Goal: Task Accomplishment & Management: Complete application form

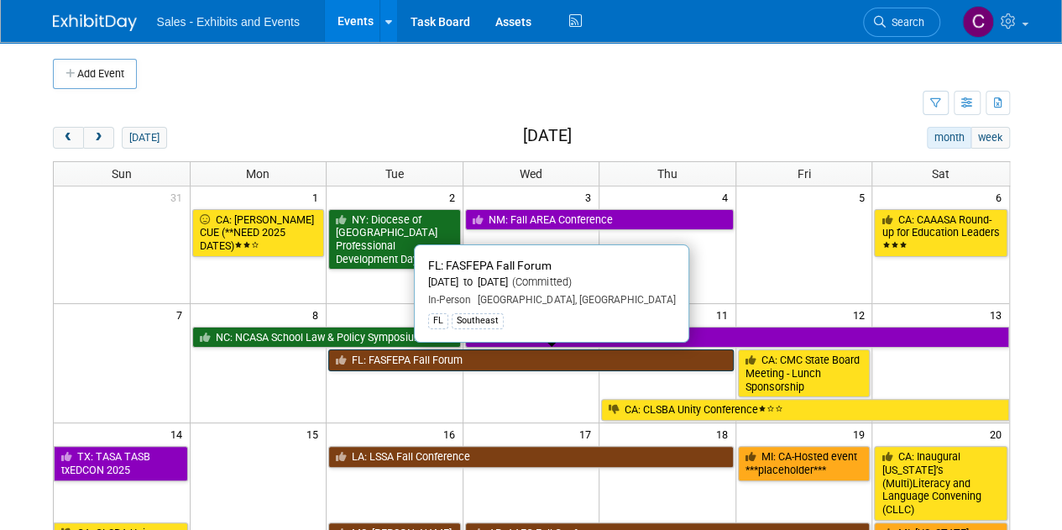
click at [404, 355] on link "FL: FASFEPA Fall Forum" at bounding box center [530, 360] width 405 height 22
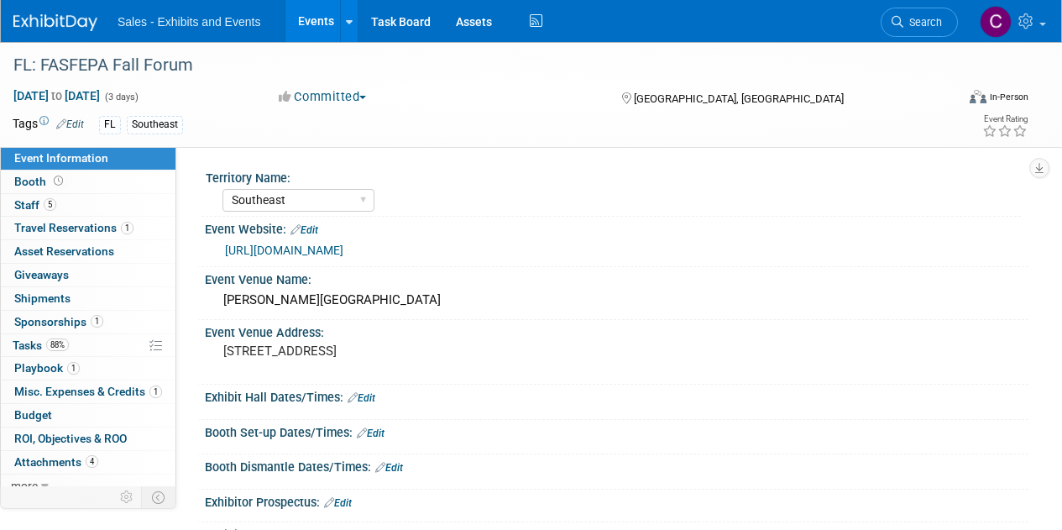
select select "Southeast"
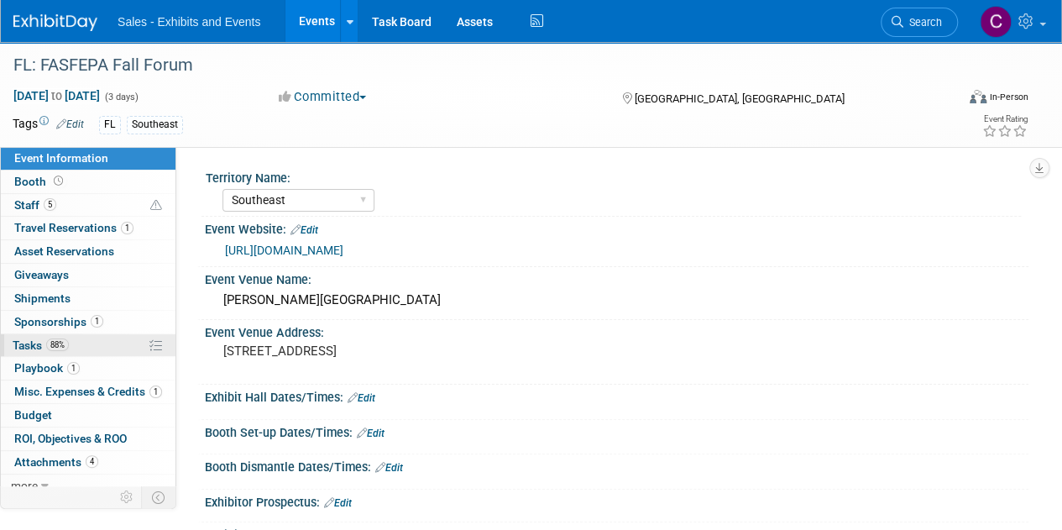
click at [31, 338] on span "Tasks 88%" at bounding box center [41, 344] width 56 height 13
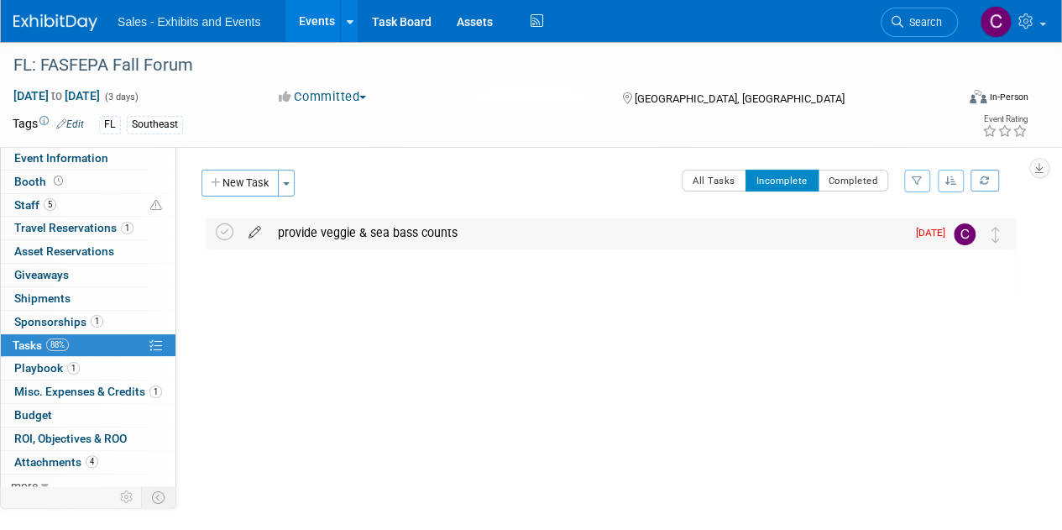
click at [250, 236] on icon at bounding box center [254, 228] width 29 height 21
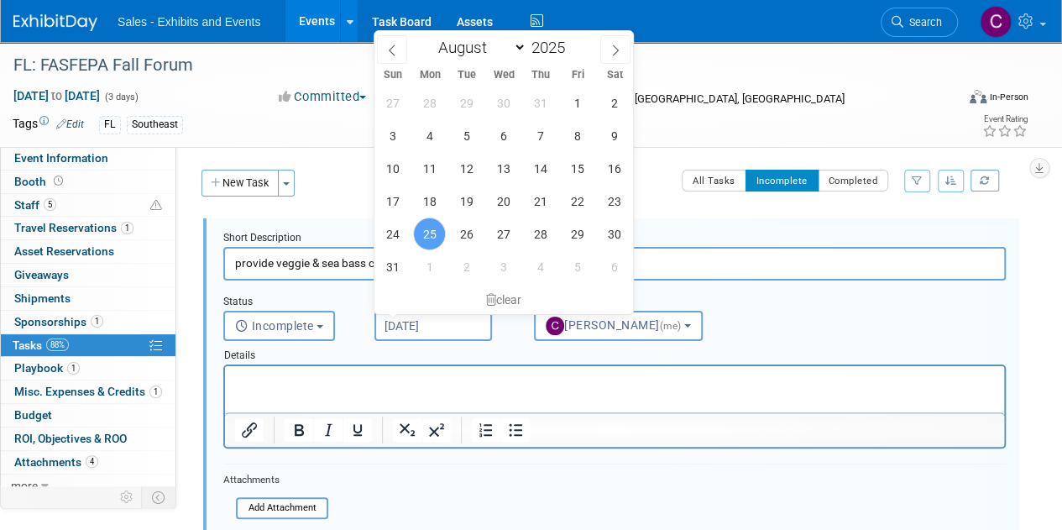
click at [436, 335] on input "Aug 25, 2025" at bounding box center [432, 326] width 117 height 30
click at [581, 234] on span "29" at bounding box center [577, 233] width 33 height 33
type input "Aug 29, 2025"
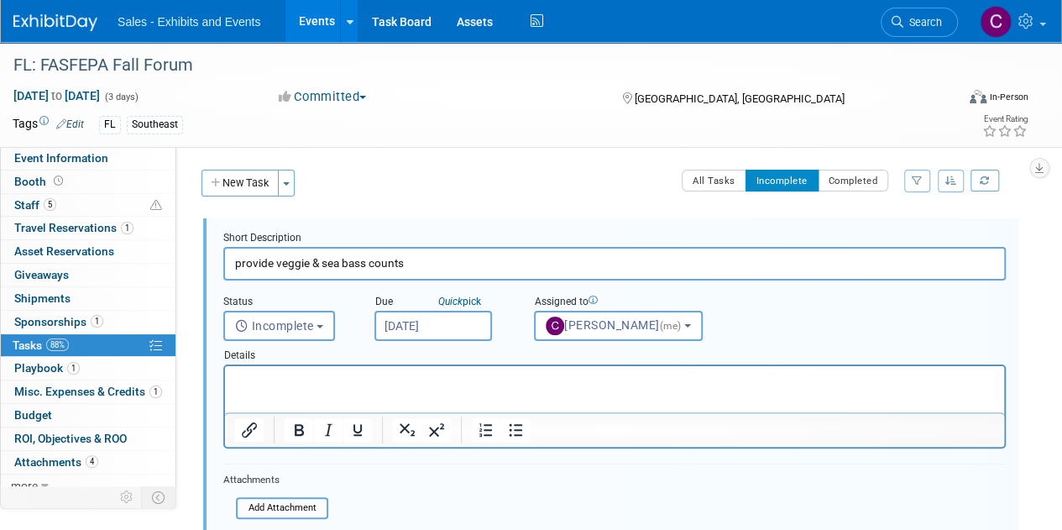
scroll to position [226, 0]
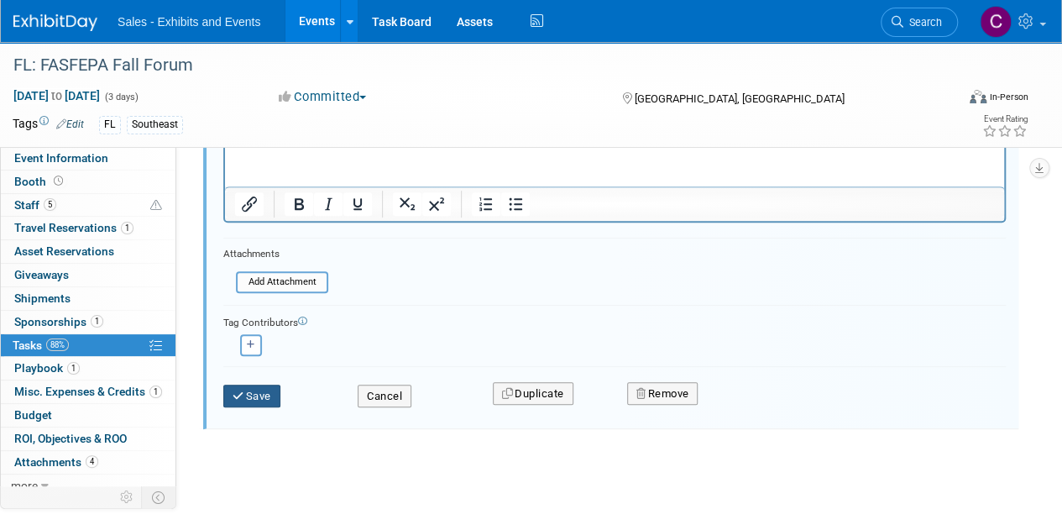
click at [247, 397] on button "Save" at bounding box center [251, 395] width 57 height 23
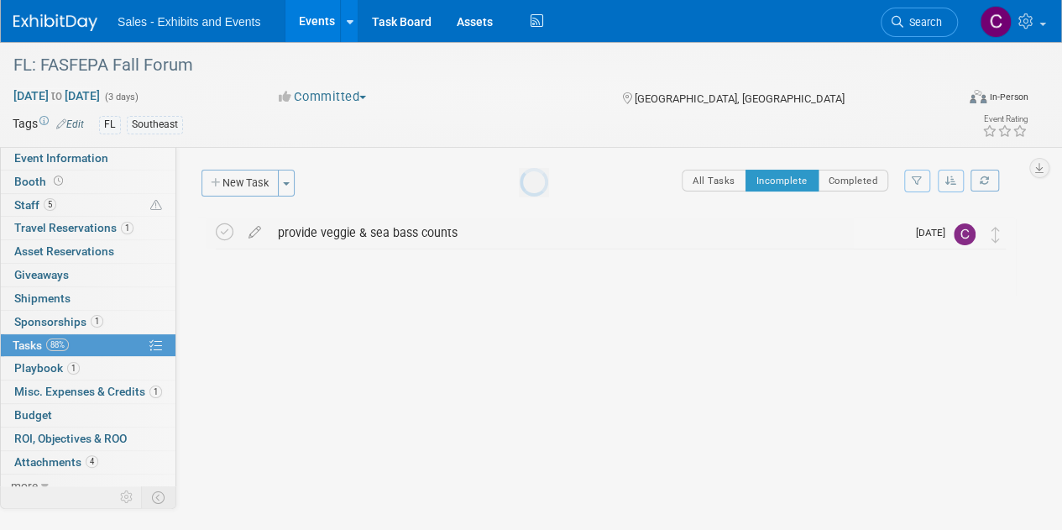
scroll to position [0, 0]
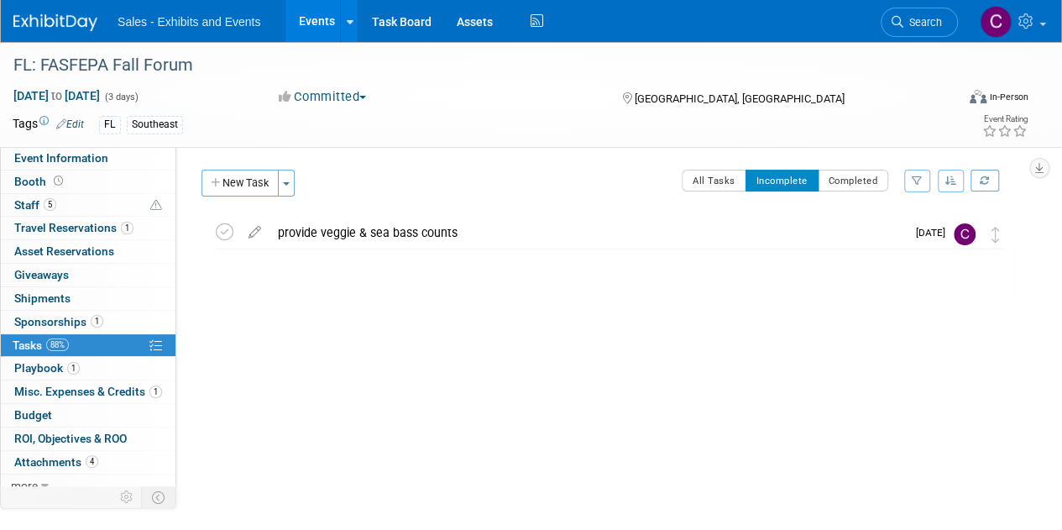
click at [312, 24] on link "Events" at bounding box center [315, 21] width 61 height 42
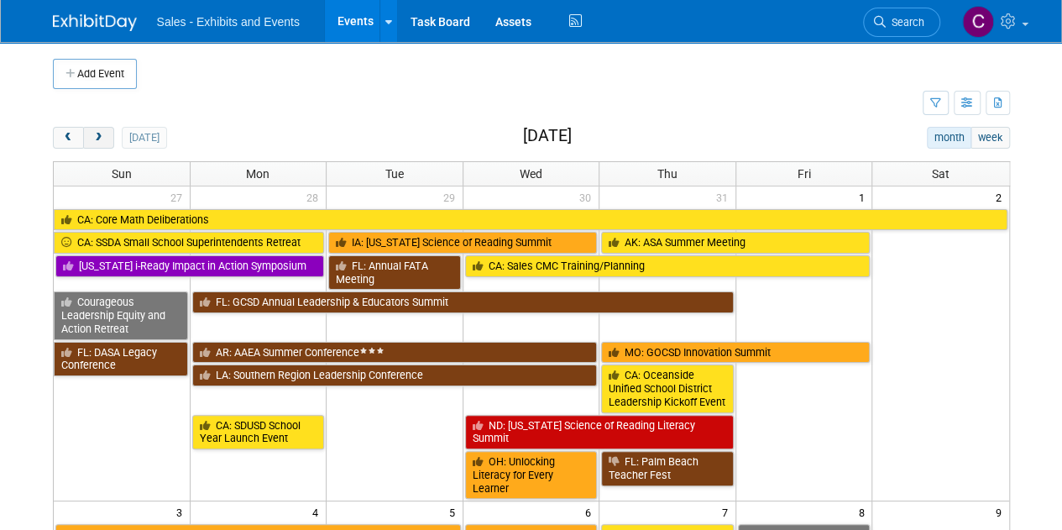
click at [100, 133] on span "next" at bounding box center [98, 138] width 13 height 11
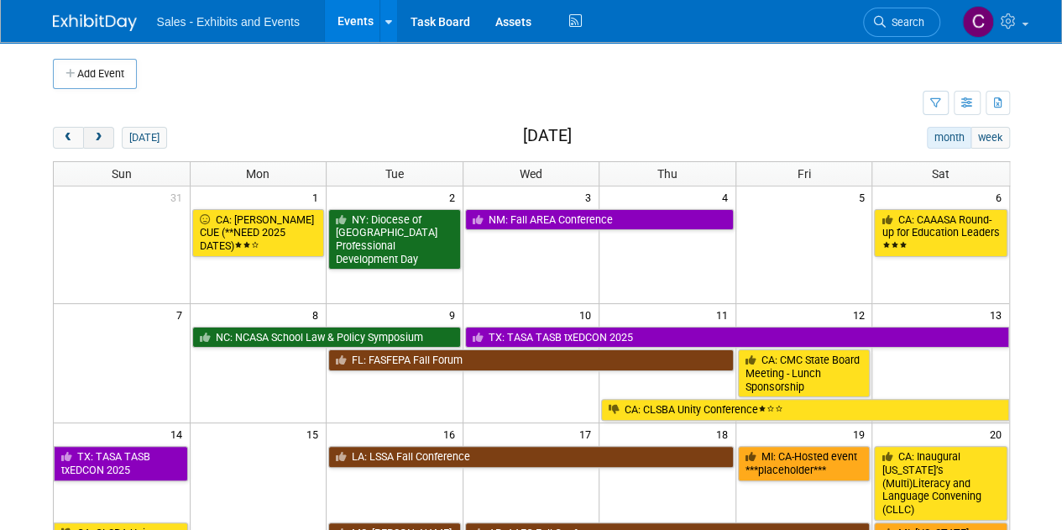
click at [100, 133] on span "next" at bounding box center [98, 138] width 13 height 11
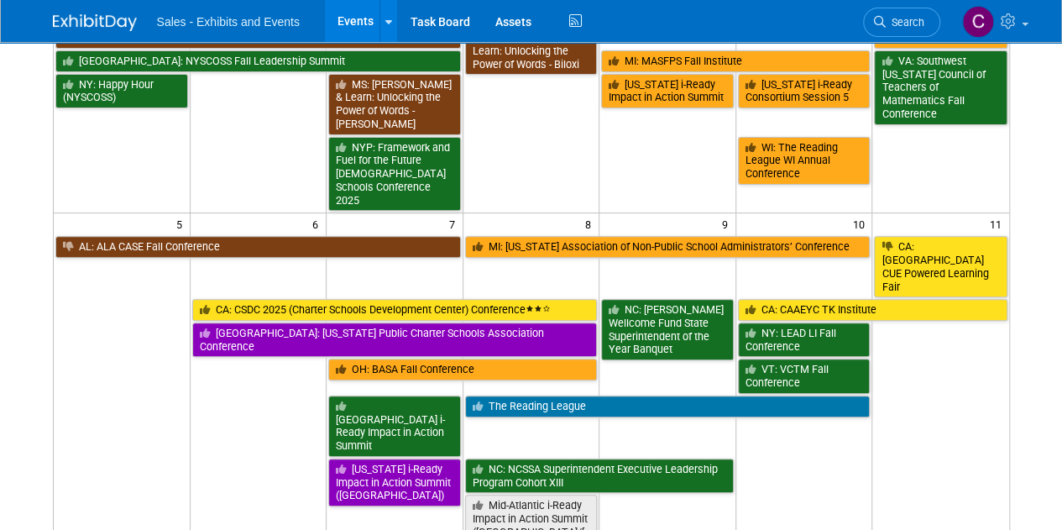
scroll to position [23, 0]
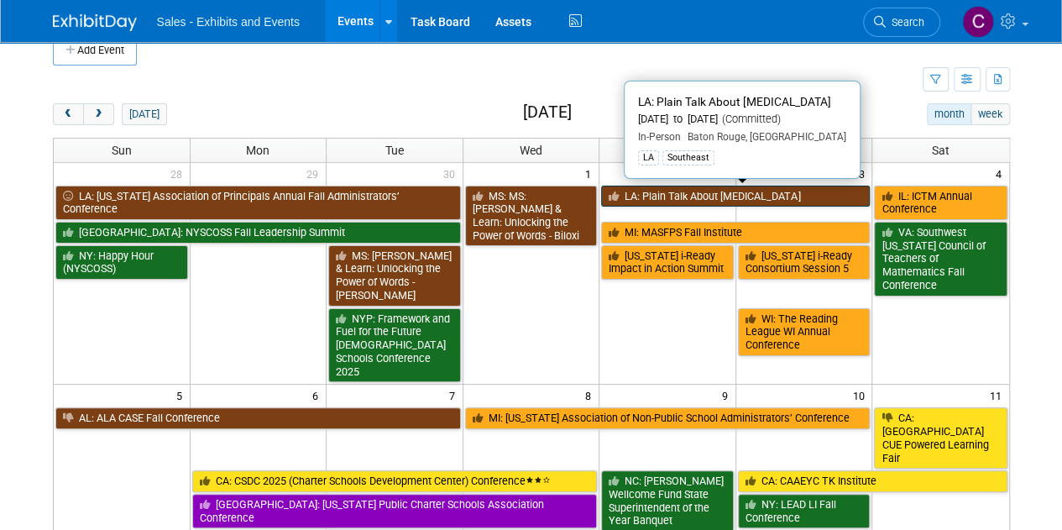
click at [683, 194] on link "LA: Plain Talk About [MEDICAL_DATA]" at bounding box center [735, 196] width 269 height 22
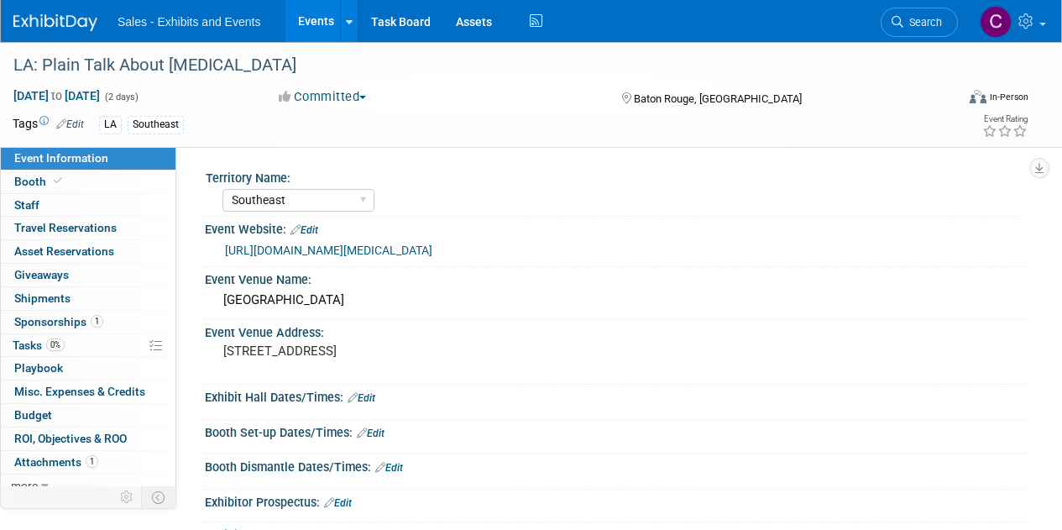
select select "Southeast"
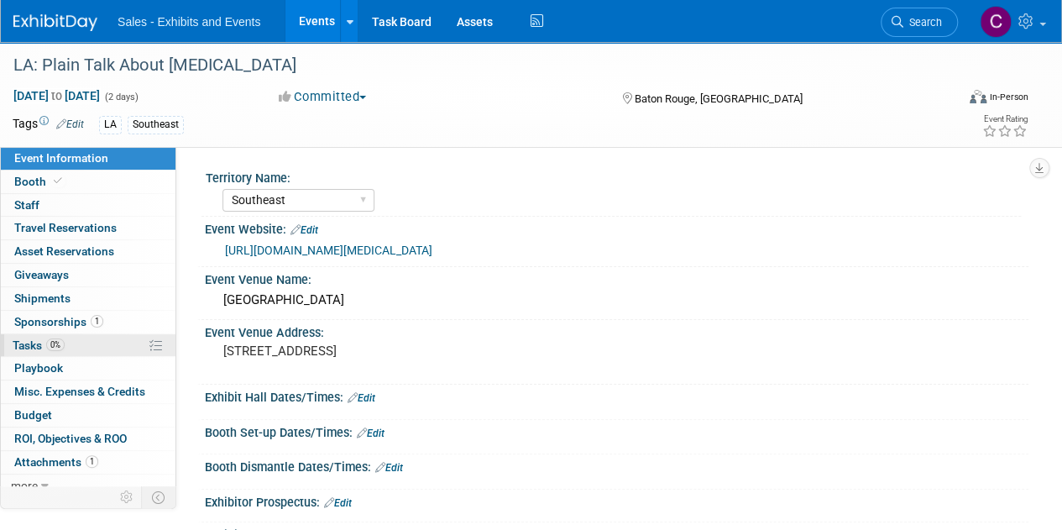
click at [30, 343] on span "Tasks 0%" at bounding box center [39, 344] width 52 height 13
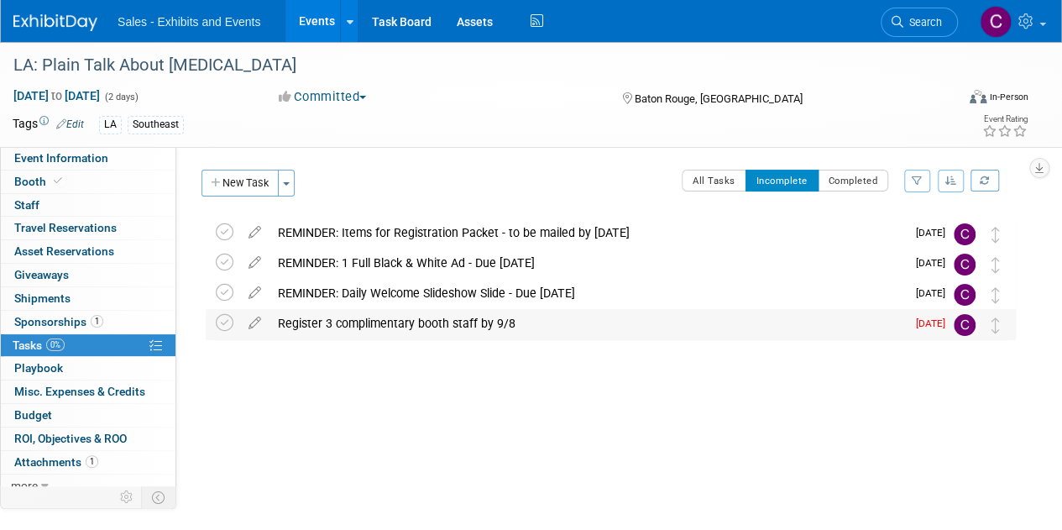
click at [383, 329] on div "Register 3 complimentary booth staff by 9/8" at bounding box center [587, 323] width 636 height 29
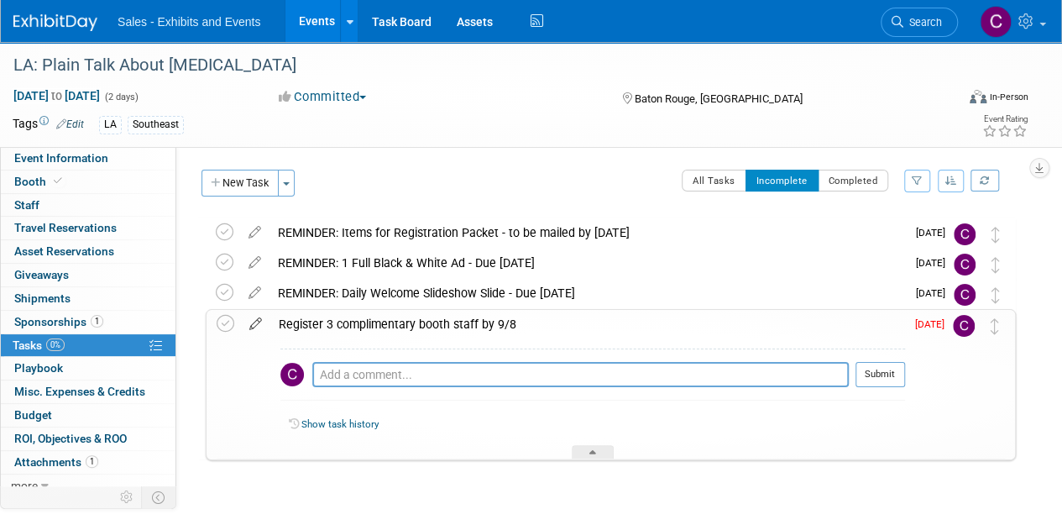
click at [254, 330] on link at bounding box center [255, 323] width 29 height 15
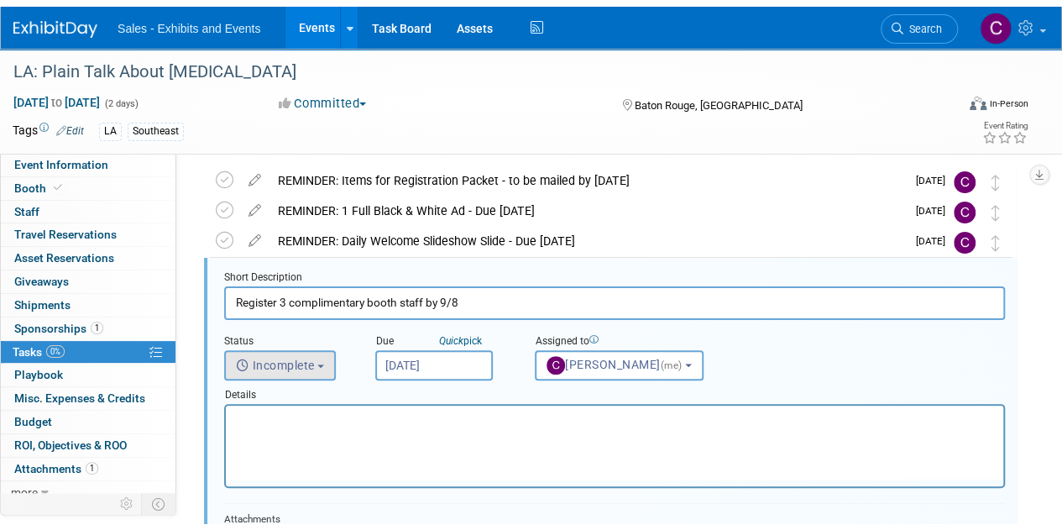
scroll to position [63, 0]
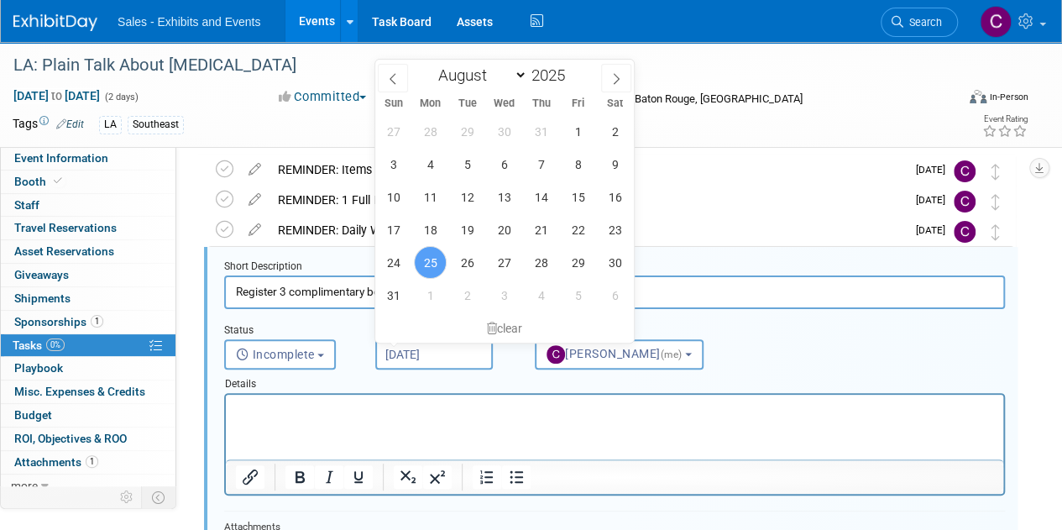
click at [426, 356] on input "Aug 25, 2025" at bounding box center [433, 354] width 117 height 30
click at [508, 295] on span "3" at bounding box center [504, 295] width 33 height 33
type input "Sep 3, 2025"
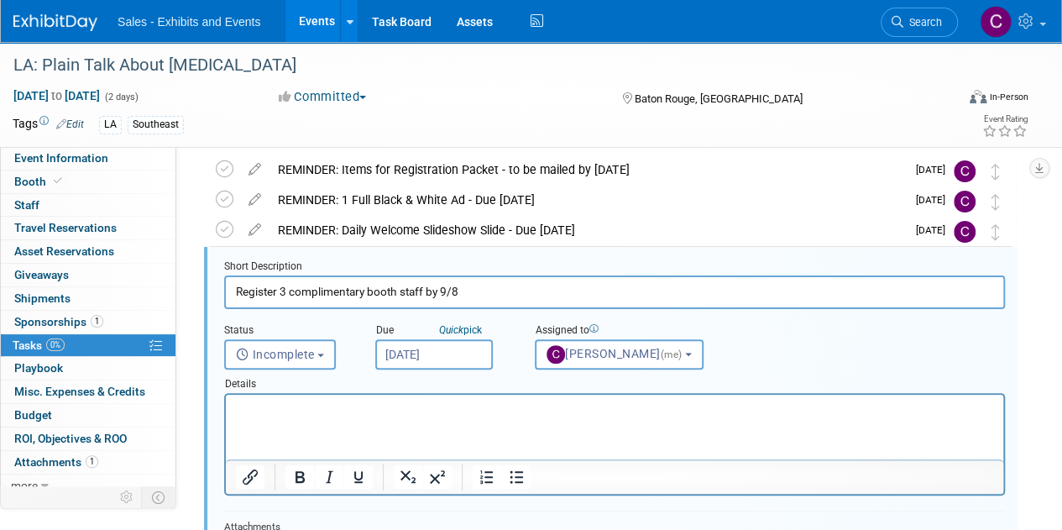
scroll to position [337, 0]
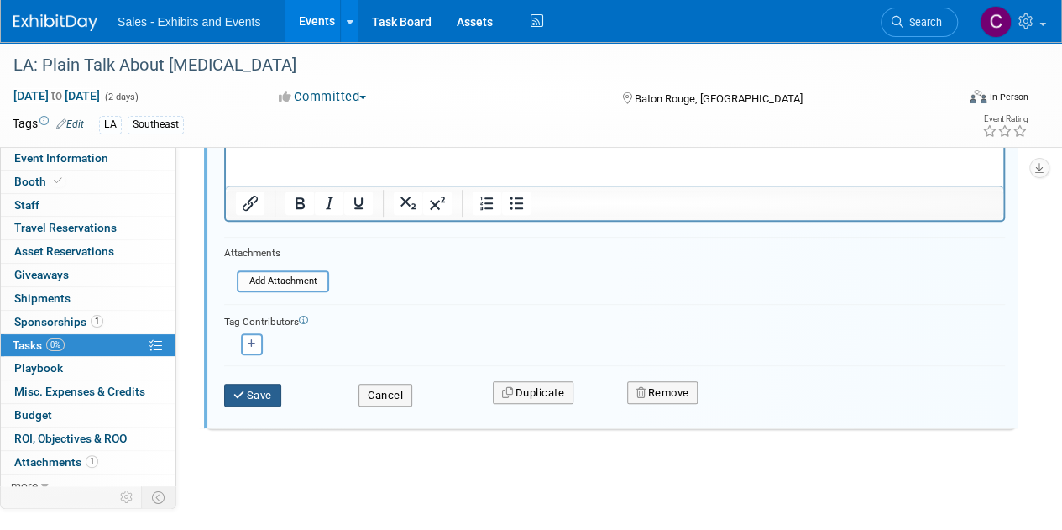
click at [250, 389] on button "Save" at bounding box center [252, 395] width 57 height 23
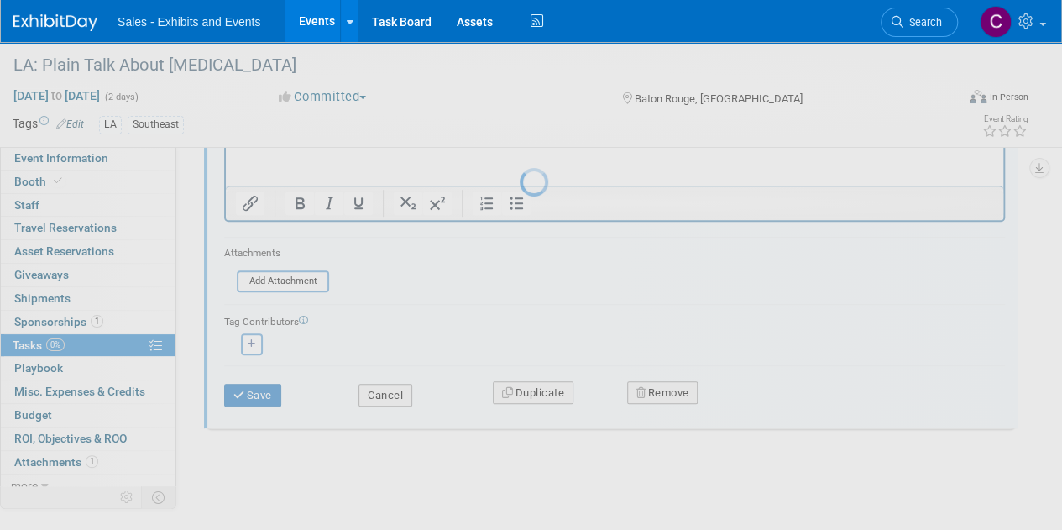
scroll to position [31, 0]
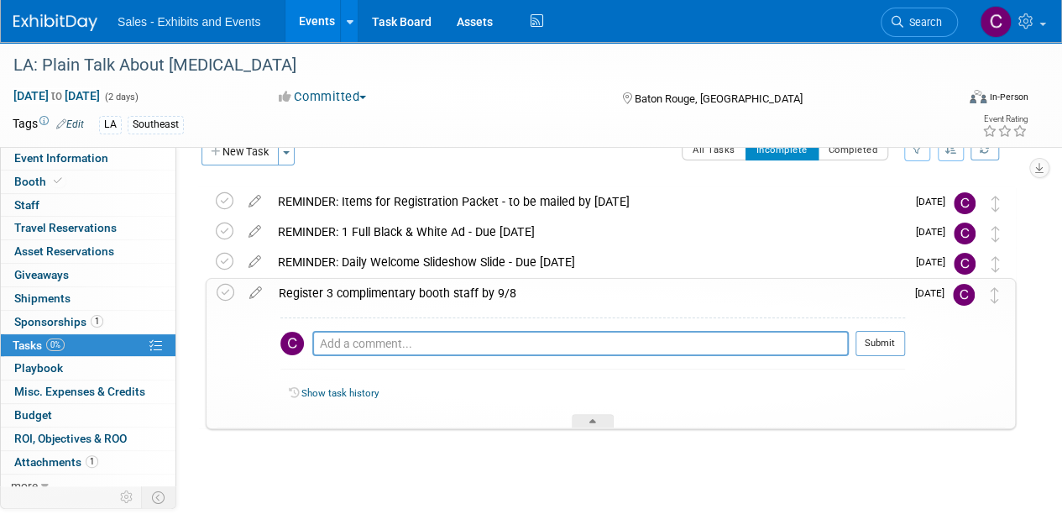
click at [312, 23] on link "Events" at bounding box center [315, 21] width 61 height 42
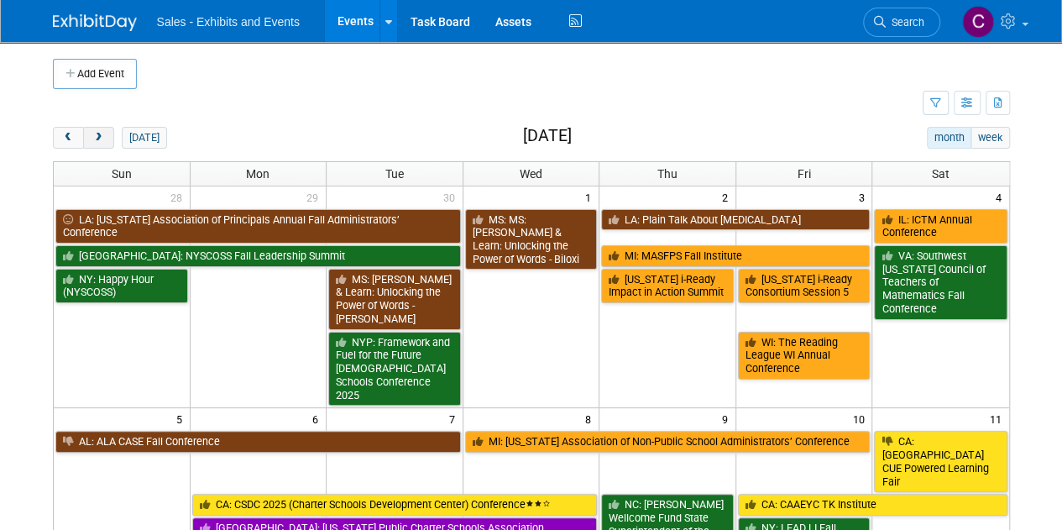
click at [102, 142] on span "next" at bounding box center [98, 138] width 13 height 11
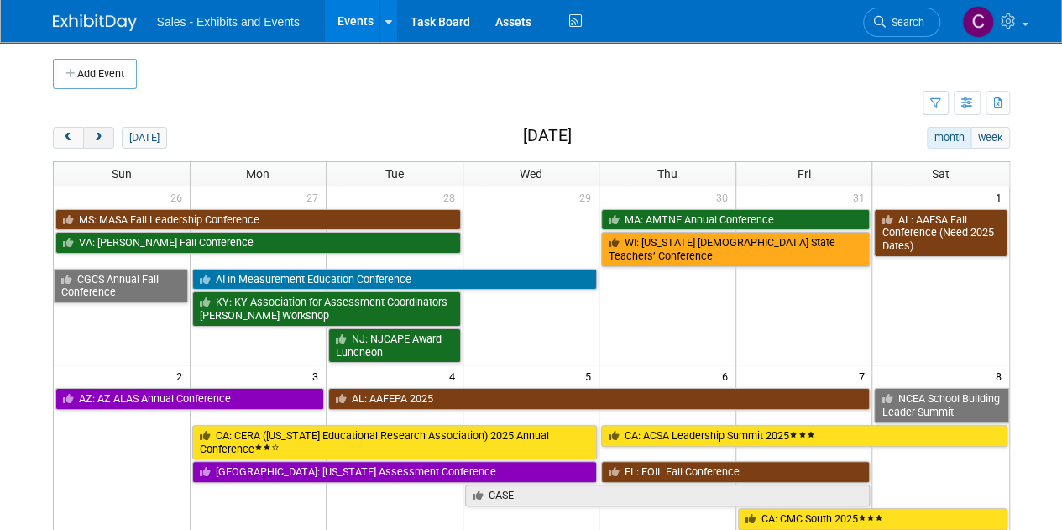
click at [102, 142] on span "next" at bounding box center [98, 138] width 13 height 11
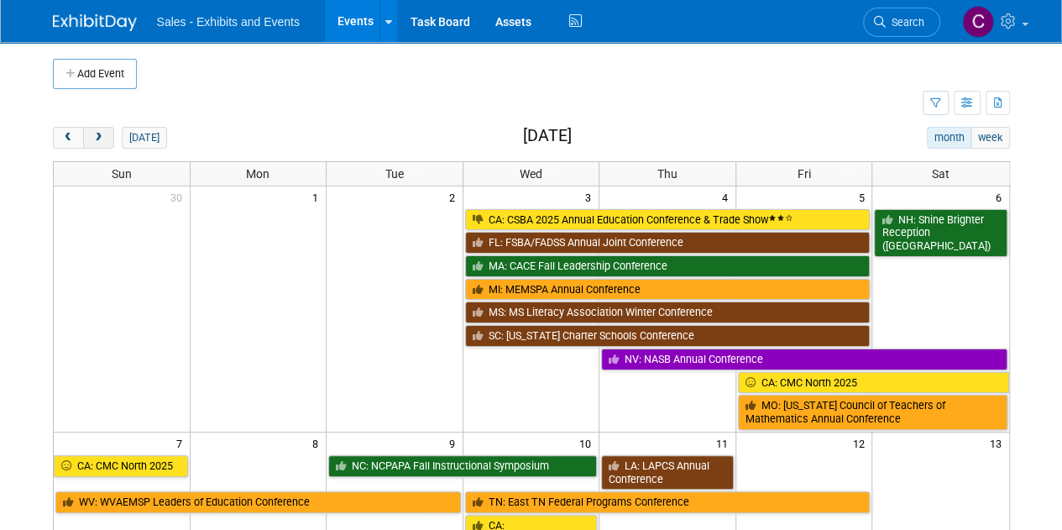
click at [102, 142] on span "next" at bounding box center [98, 138] width 13 height 11
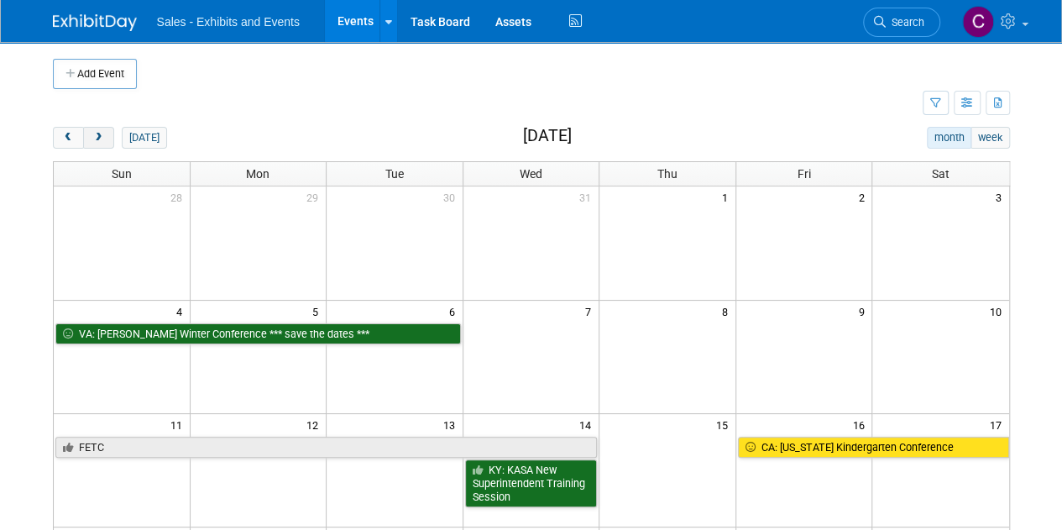
click at [102, 142] on span "next" at bounding box center [98, 138] width 13 height 11
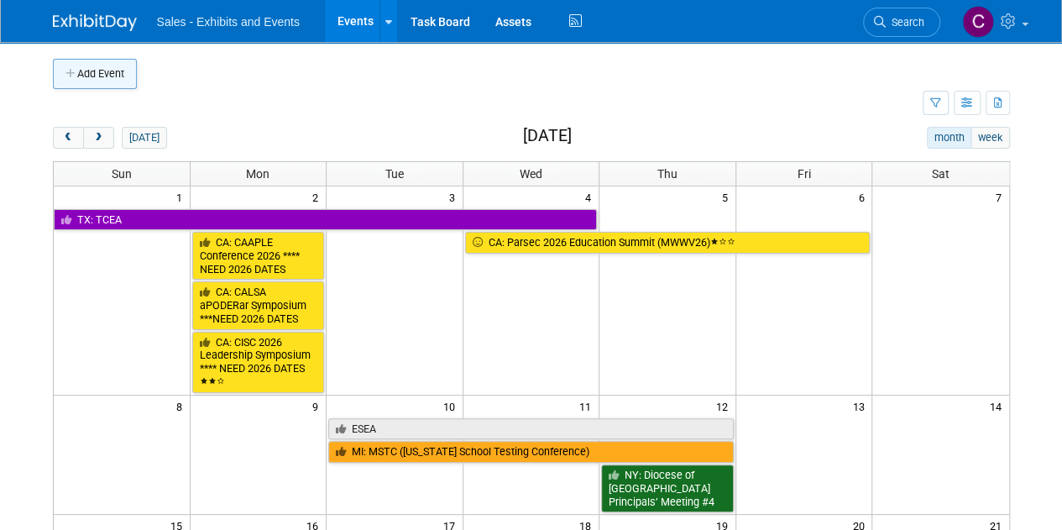
click at [87, 80] on button "Add Event" at bounding box center [95, 74] width 84 height 30
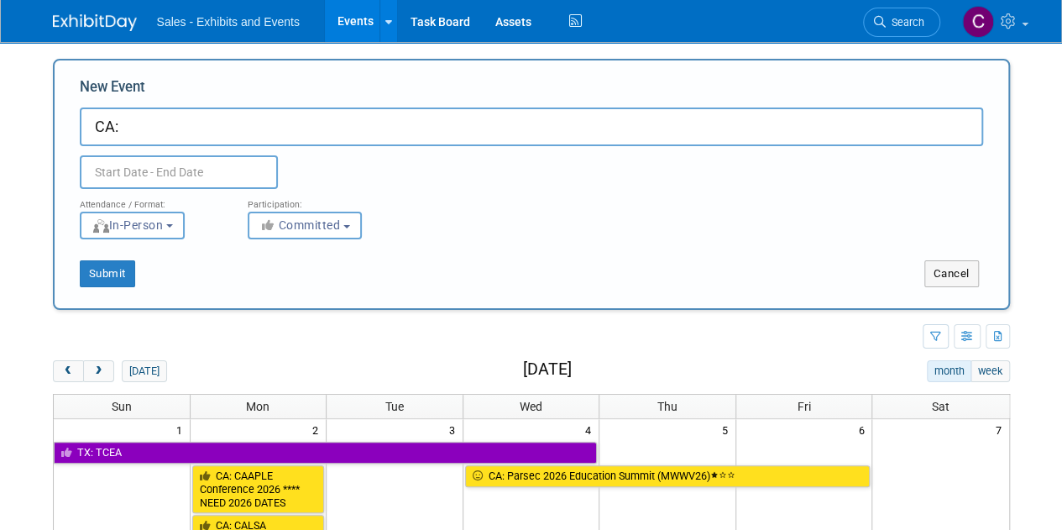
paste input "Greater San Diego Math 41st Annual Conference"
type input "CA: Greater San Diego Math 41st Annual Conference"
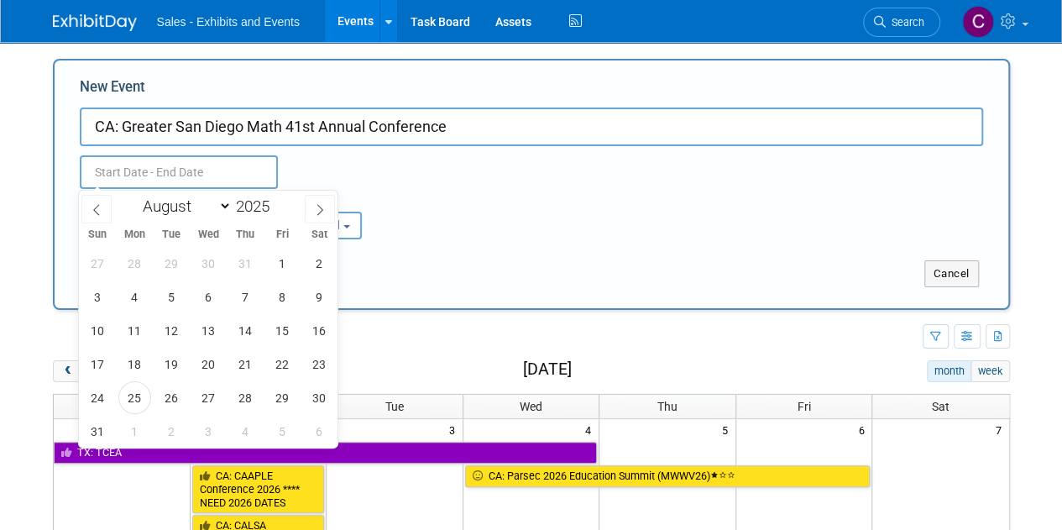
click at [149, 174] on input "text" at bounding box center [179, 172] width 198 height 34
click at [179, 214] on select "January February March April May June July August September October November De…" at bounding box center [183, 206] width 97 height 21
select select "1"
click at [135, 196] on select "January February March April May June July August September October November De…" at bounding box center [183, 206] width 97 height 21
click at [277, 203] on span at bounding box center [276, 201] width 12 height 10
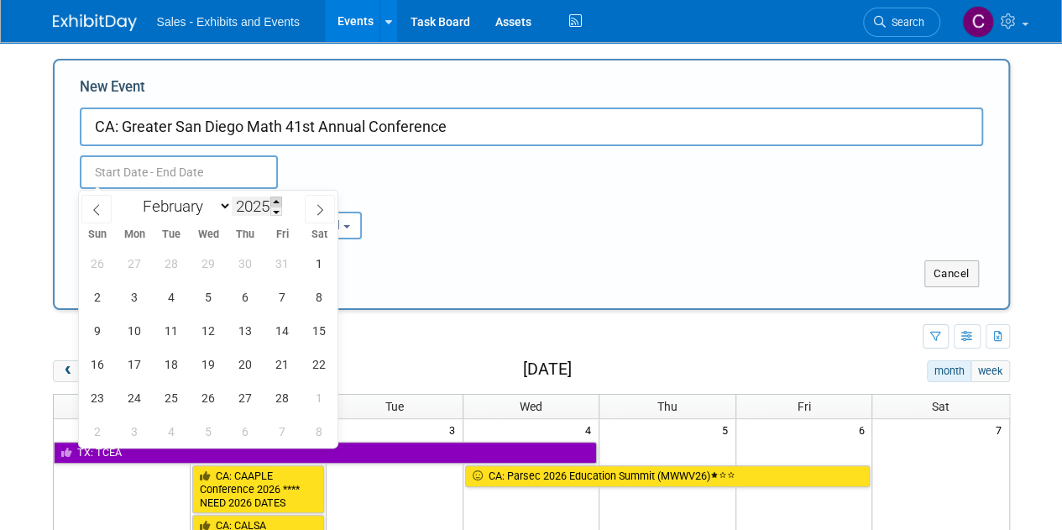
type input "2026"
click at [316, 363] on span "28" at bounding box center [319, 363] width 33 height 33
type input "[DATE] to [DATE]"
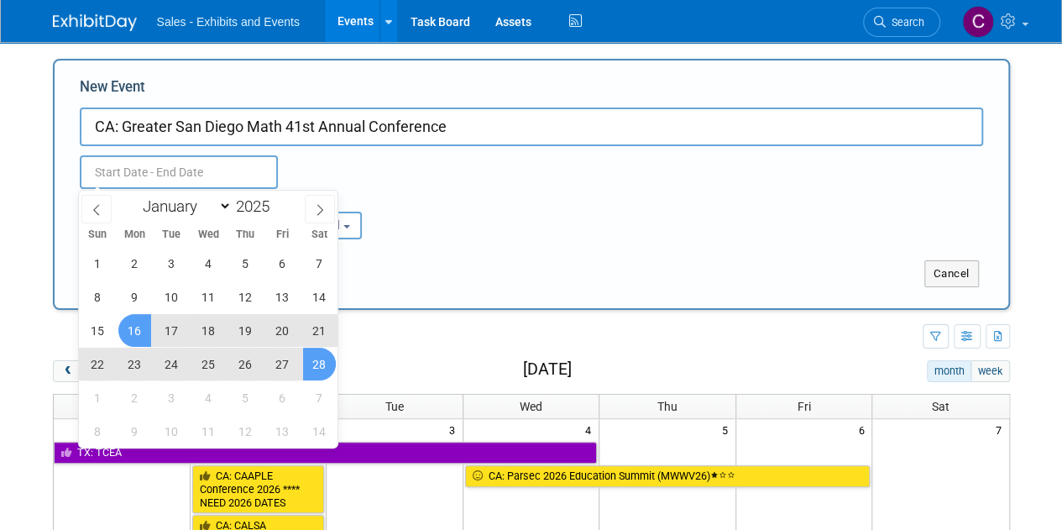
type input "[DATE] to [DATE]"
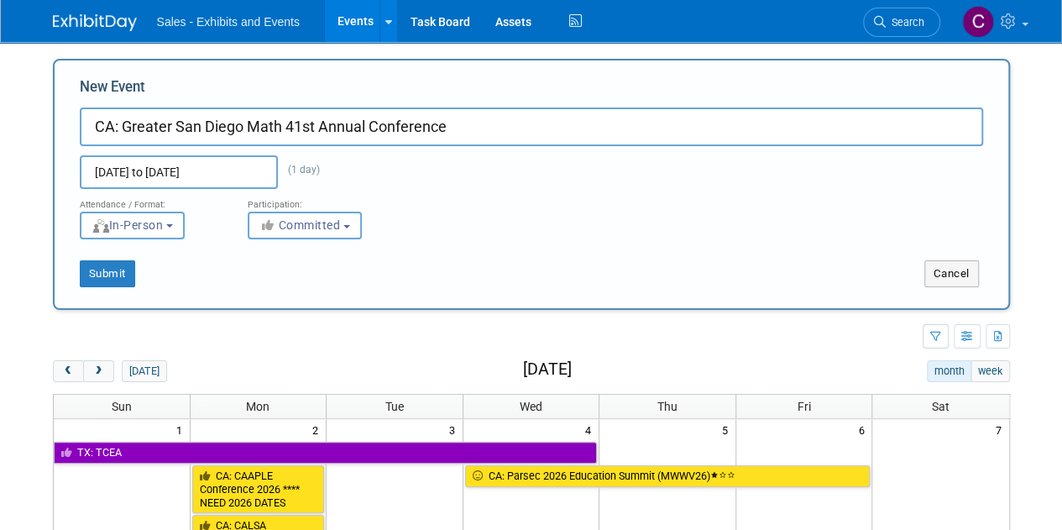
click at [652, 230] on div "Attendance / Format: <img src="https://www.exhibitday.com/Images/Format-InPerso…" at bounding box center [531, 214] width 928 height 50
click at [111, 260] on button "Submit" at bounding box center [107, 273] width 55 height 27
type input "CA: Greater San Diego Math 41st Annual Conference"
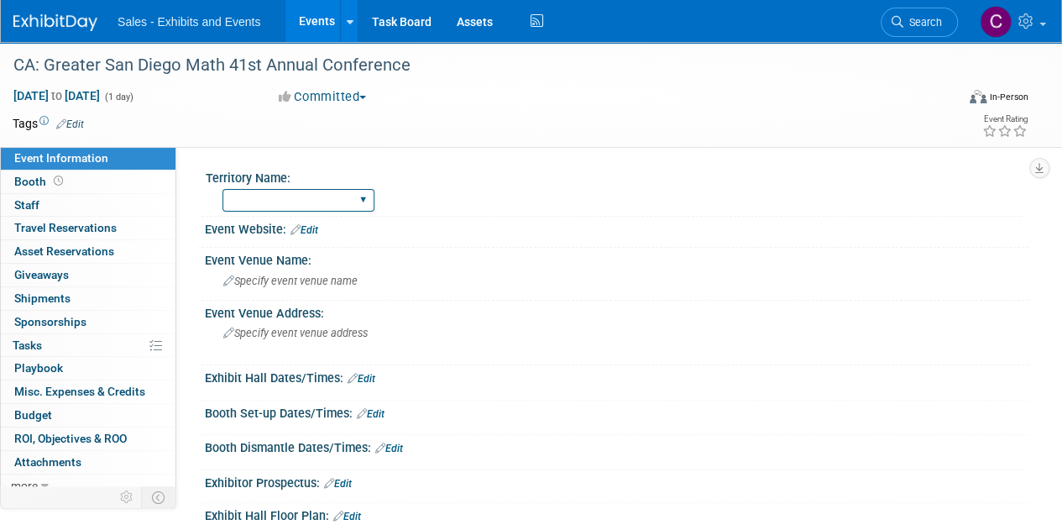
drag, startPoint x: 362, startPoint y: 199, endPoint x: 347, endPoint y: 205, distance: 16.2
click at [362, 199] on select "Atlantic Southeast Central Southwest Pacific Mountain National Strategic Partne…" at bounding box center [298, 200] width 152 height 23
select select "Pacific"
click at [222, 189] on select "Atlantic Southeast Central Southwest Pacific Mountain National Strategic Partne…" at bounding box center [298, 200] width 152 height 23
click at [75, 118] on link "Edit" at bounding box center [70, 124] width 28 height 12
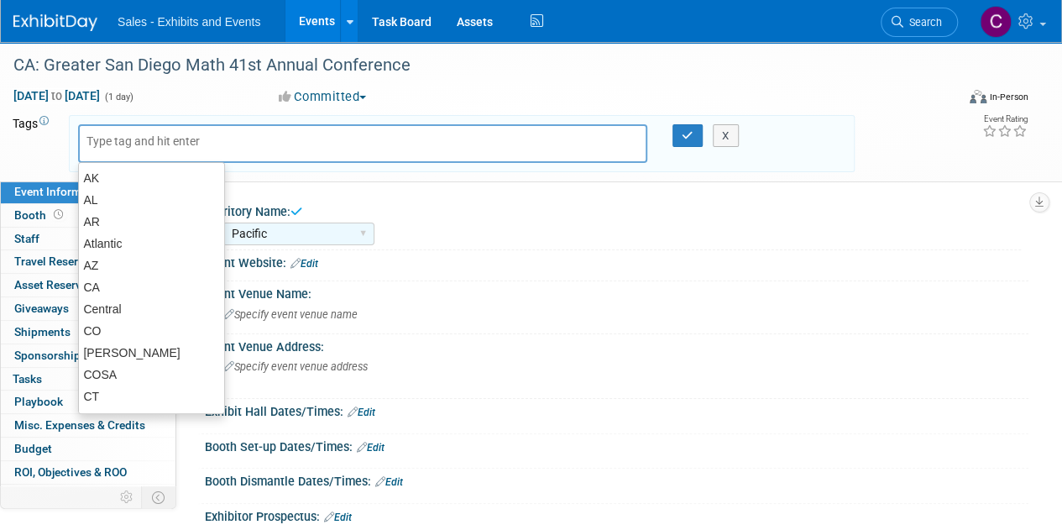
type input "c"
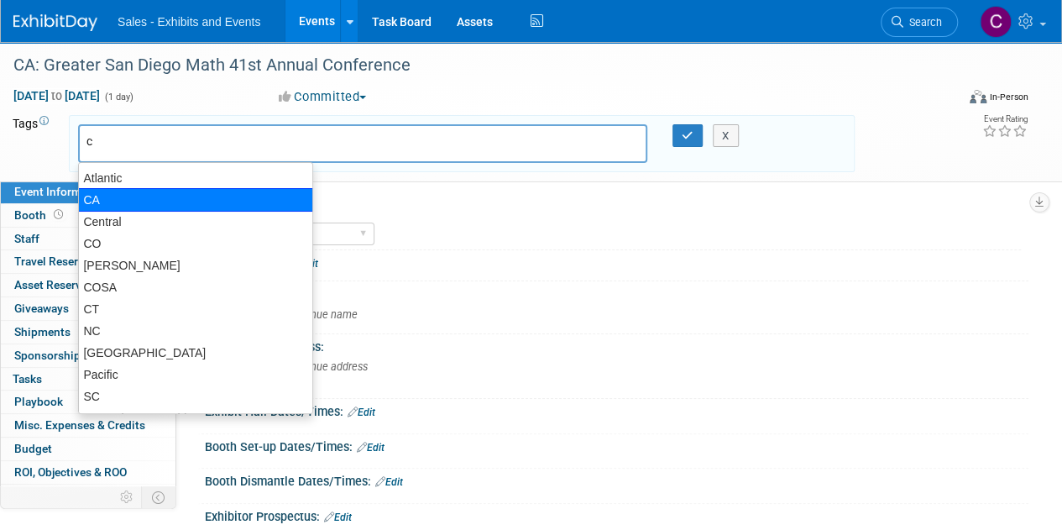
click at [93, 199] on div "CA" at bounding box center [195, 199] width 235 height 23
type input "CA"
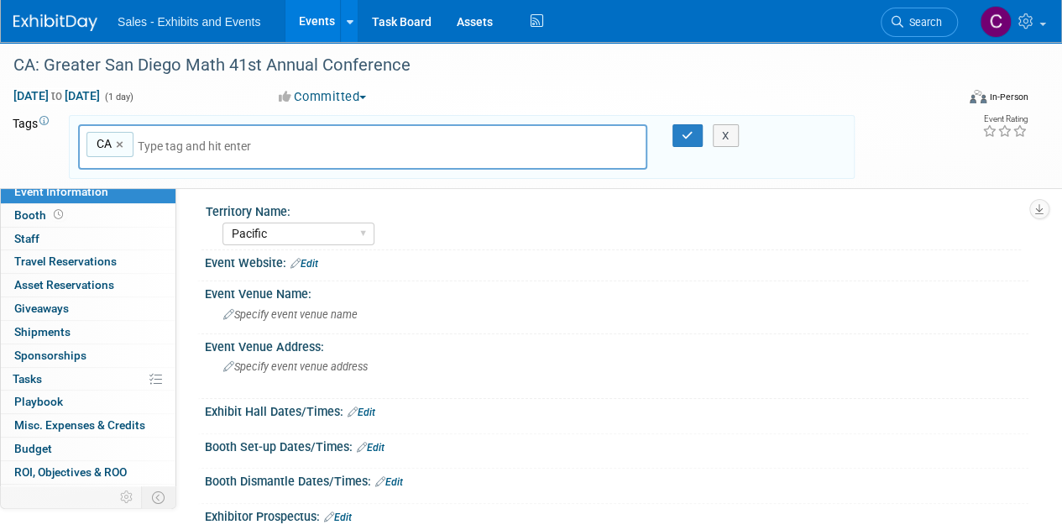
type input "p"
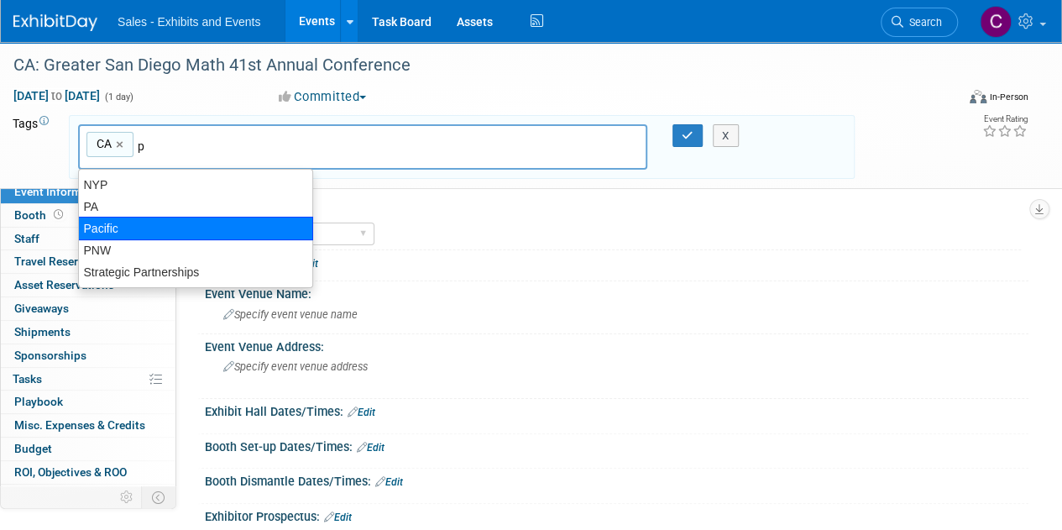
click at [117, 221] on div "Pacific" at bounding box center [195, 228] width 235 height 23
type input "CA, [GEOGRAPHIC_DATA]"
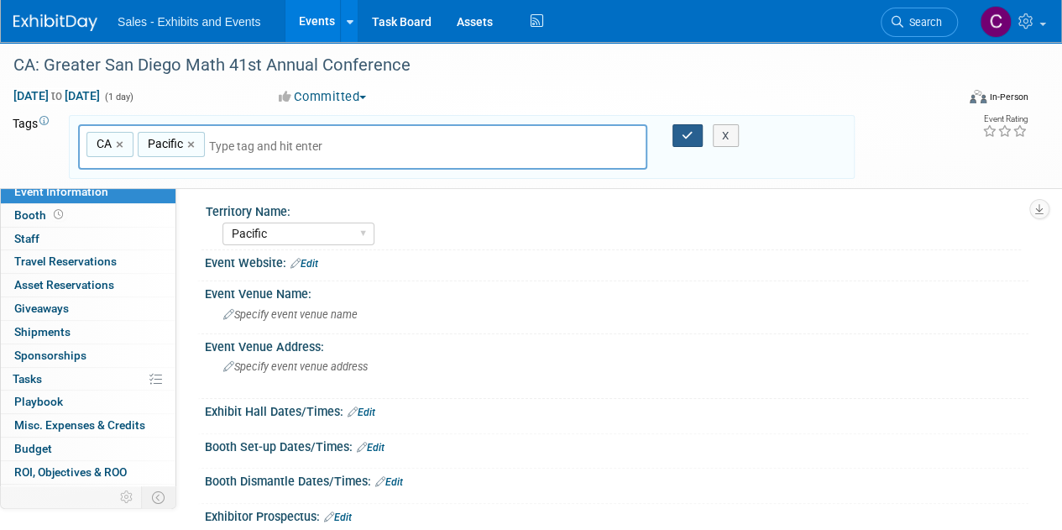
click at [690, 138] on icon "button" at bounding box center [687, 135] width 12 height 11
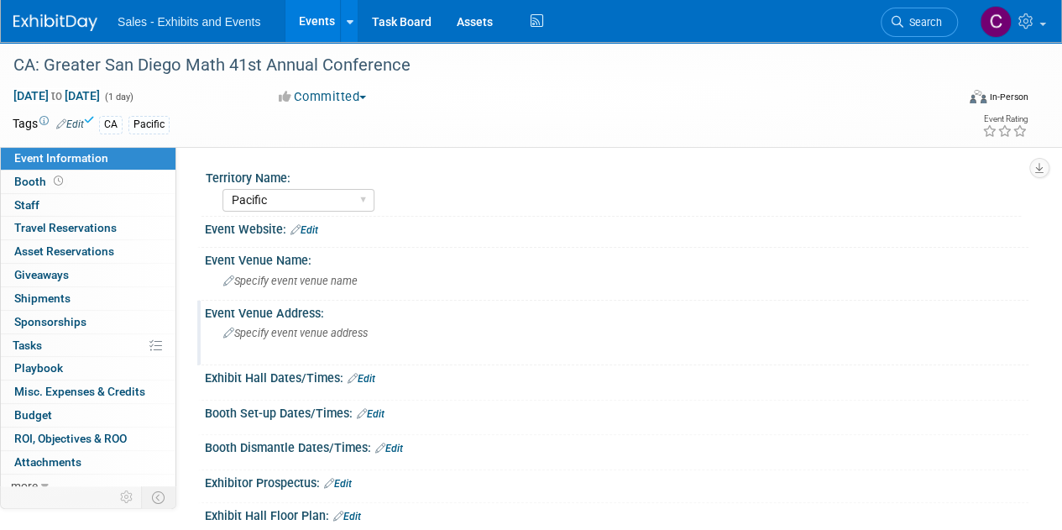
click at [291, 340] on div "Specify event venue address" at bounding box center [376, 339] width 318 height 39
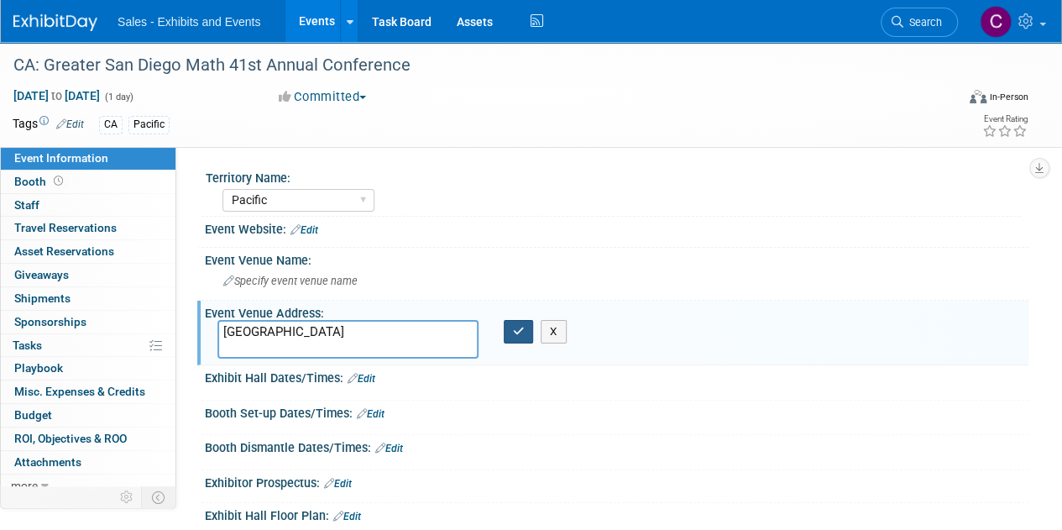
type textarea "[GEOGRAPHIC_DATA]"
click at [524, 331] on button "button" at bounding box center [519, 331] width 30 height 23
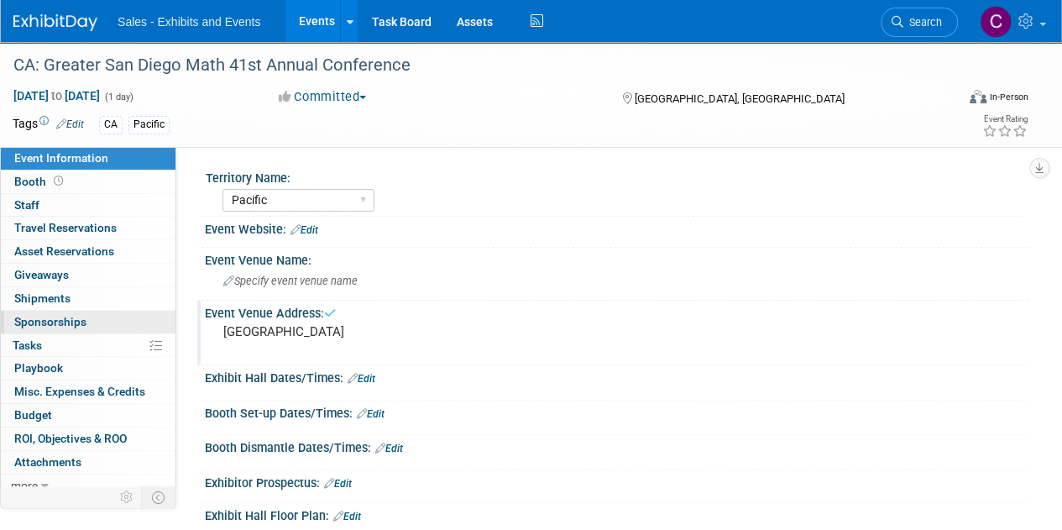
click at [50, 315] on span "Sponsorships 0" at bounding box center [50, 321] width 72 height 13
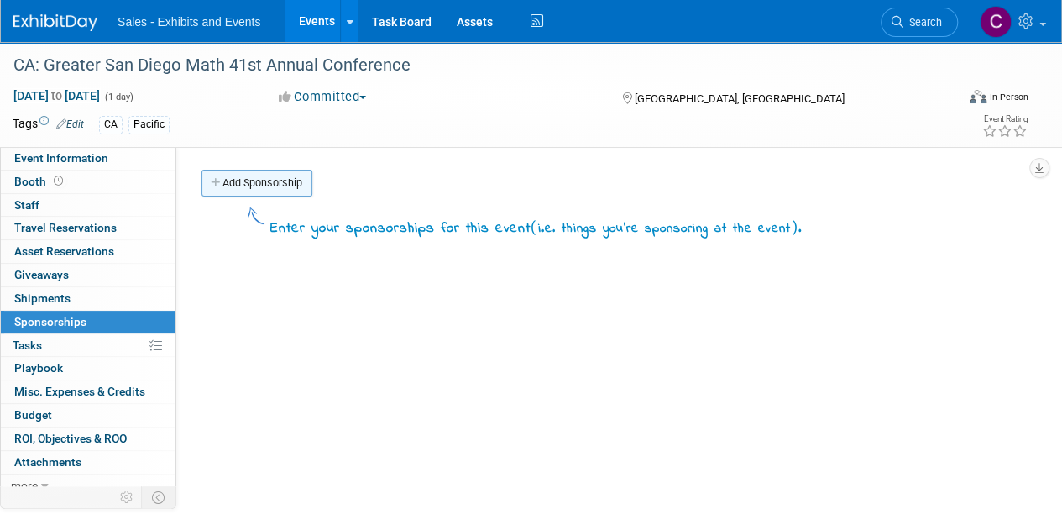
click at [263, 180] on link "Add Sponsorship" at bounding box center [256, 183] width 111 height 27
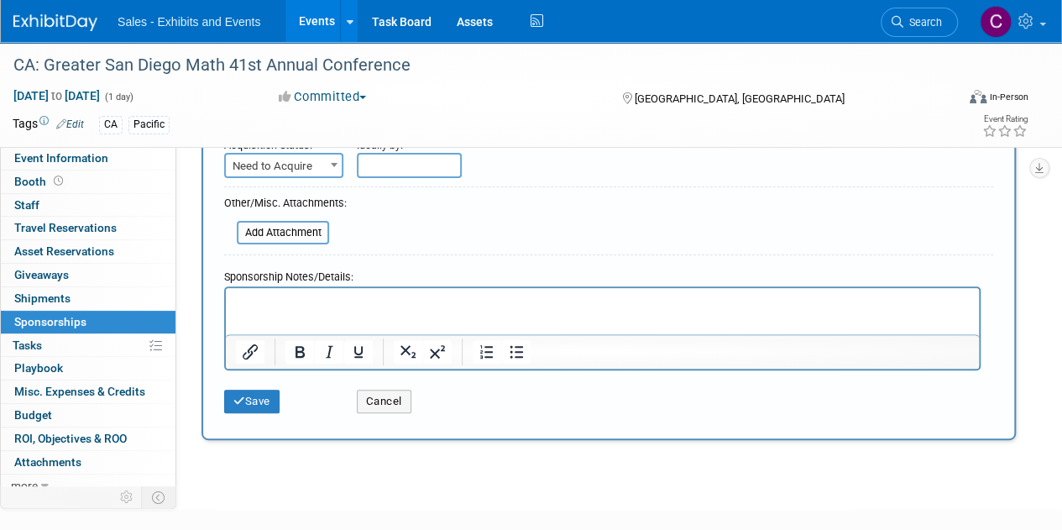
scroll to position [144, 0]
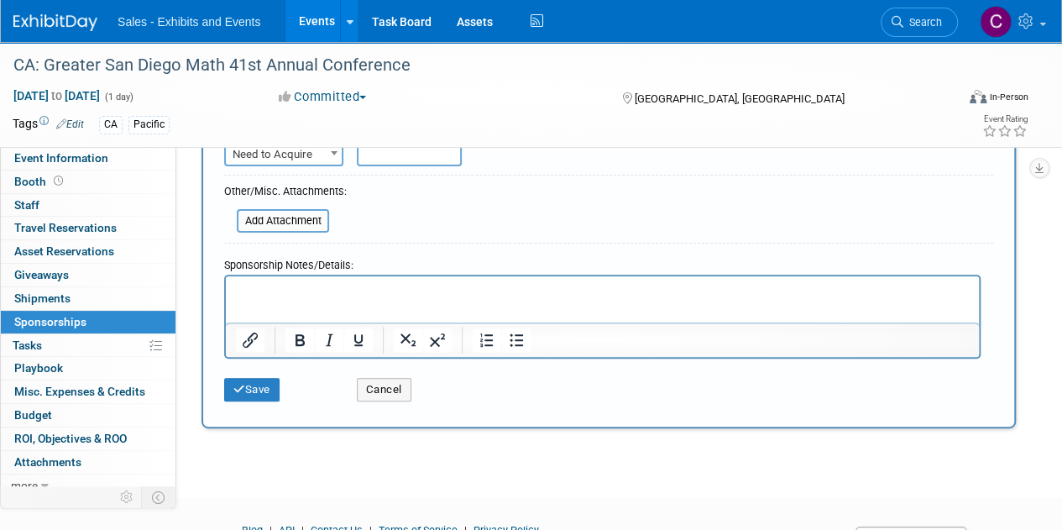
drag, startPoint x: 1072, startPoint y: 170, endPoint x: 652, endPoint y: 44, distance: 438.1
type input "Level 1"
click at [269, 384] on button "Save" at bounding box center [251, 389] width 55 height 23
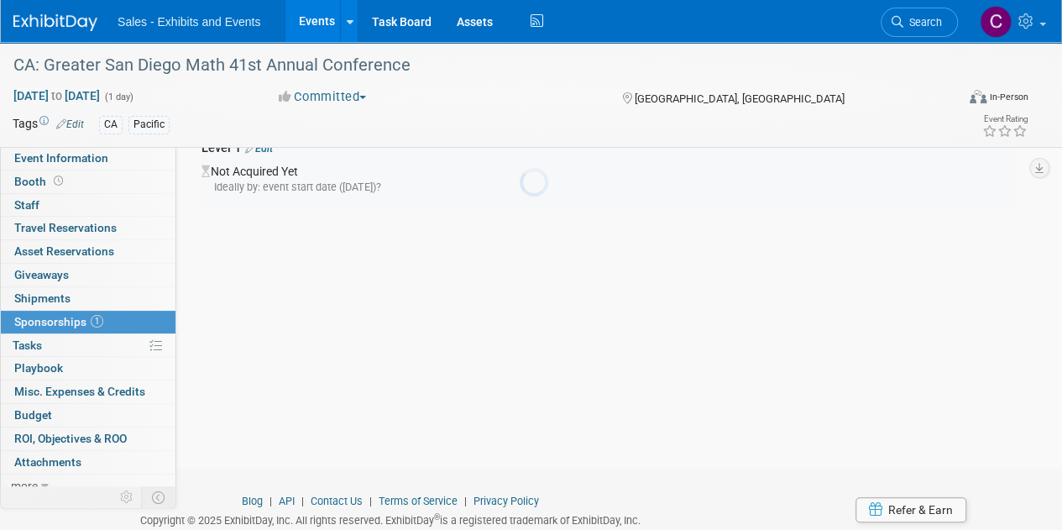
scroll to position [35, 0]
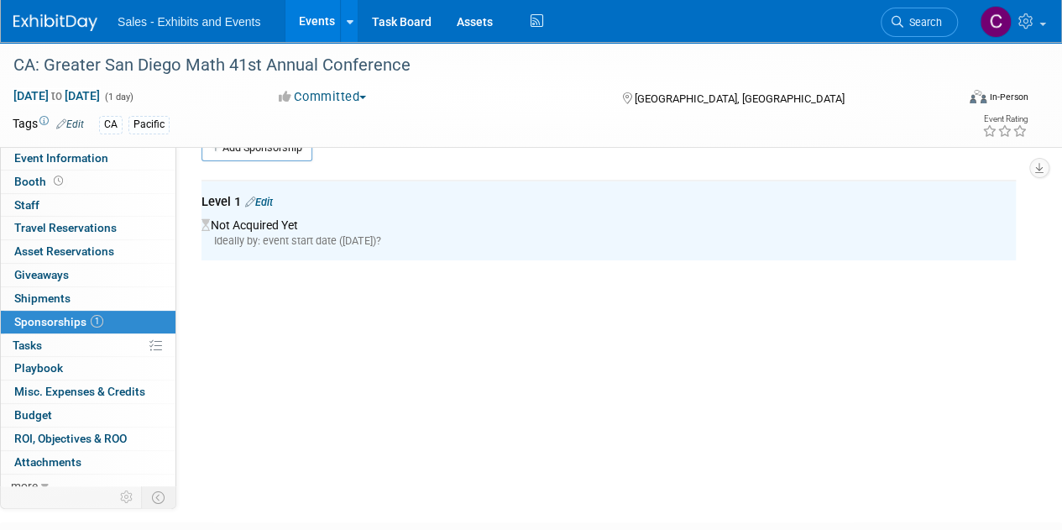
click at [60, 340] on link "0% Tasks 0%" at bounding box center [88, 345] width 175 height 23
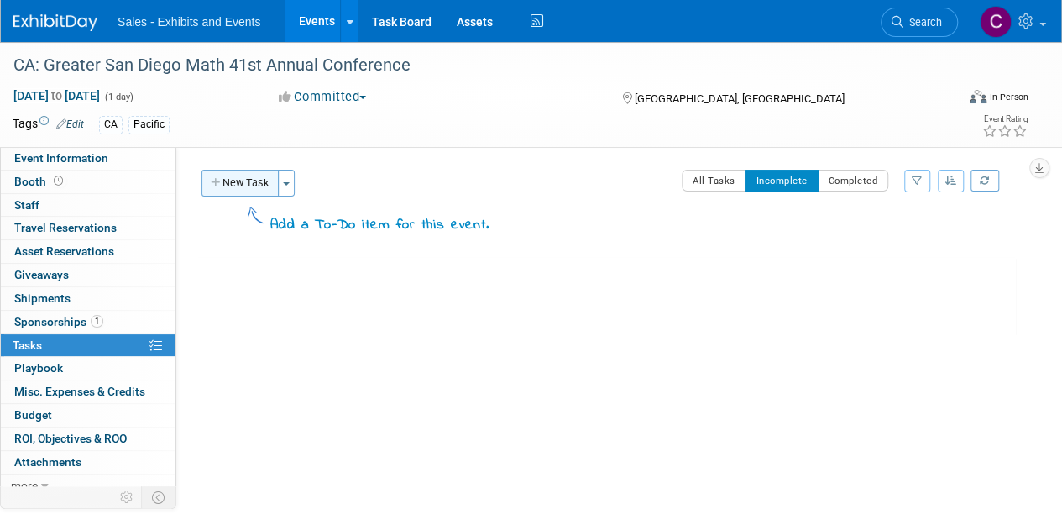
click at [228, 178] on button "New Task" at bounding box center [239, 183] width 77 height 27
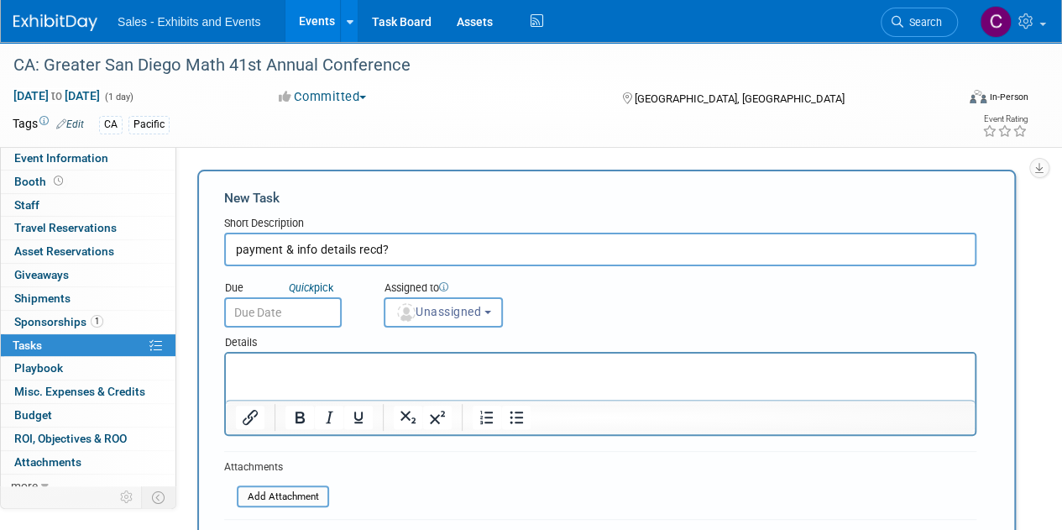
type input "payment & info details recd?"
click at [269, 317] on input "text" at bounding box center [282, 312] width 117 height 30
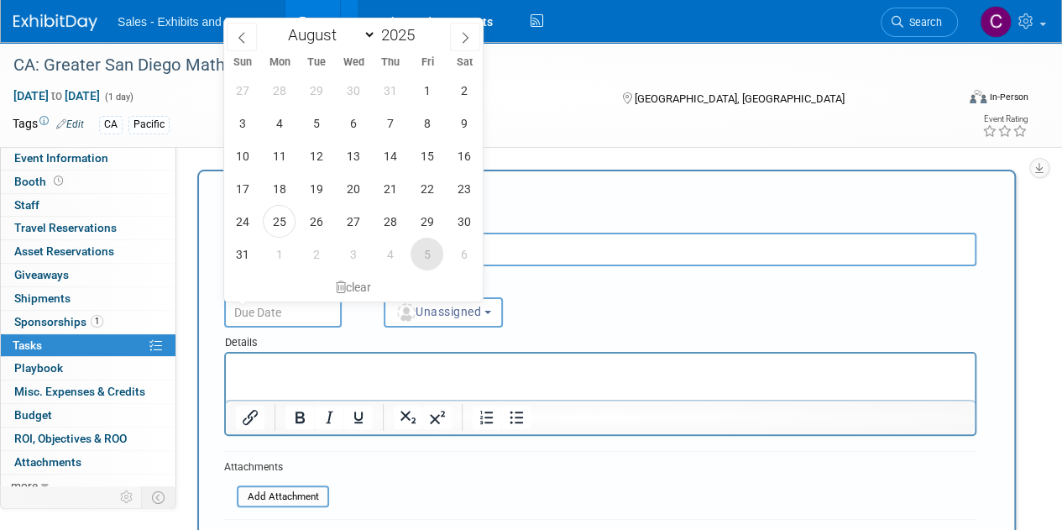
click at [425, 259] on span "5" at bounding box center [426, 253] width 33 height 33
type input "[DATE]"
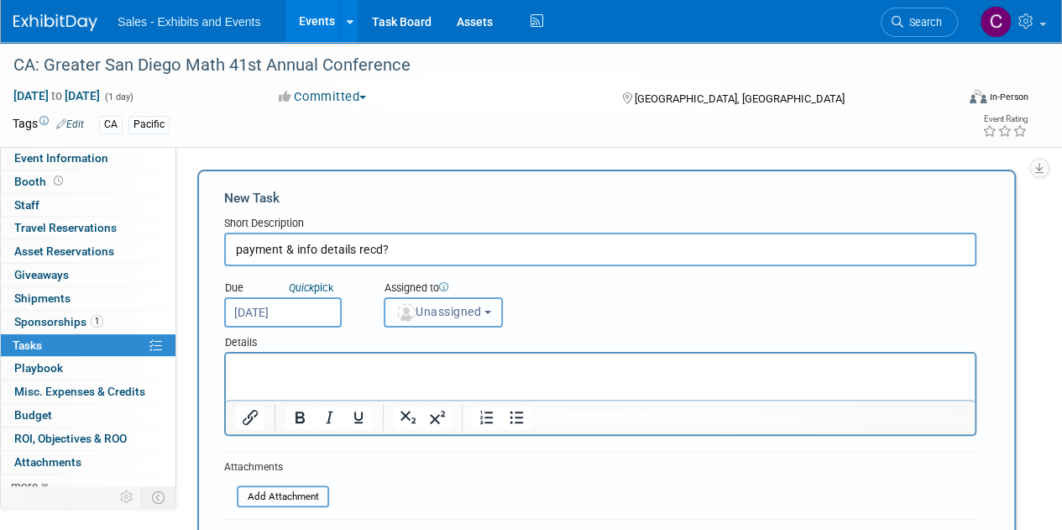
click at [462, 318] on button "Unassigned" at bounding box center [443, 312] width 119 height 30
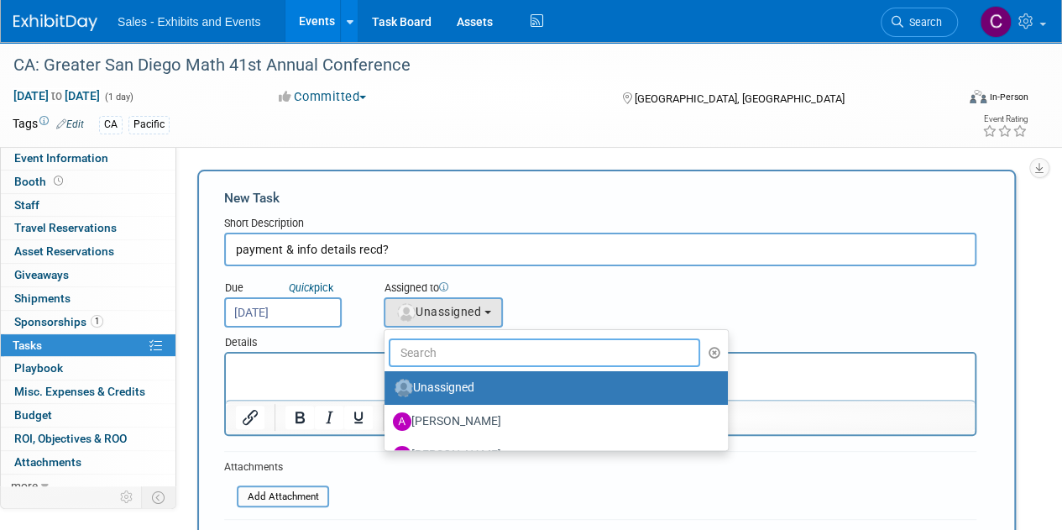
click at [468, 348] on input "text" at bounding box center [544, 352] width 311 height 29
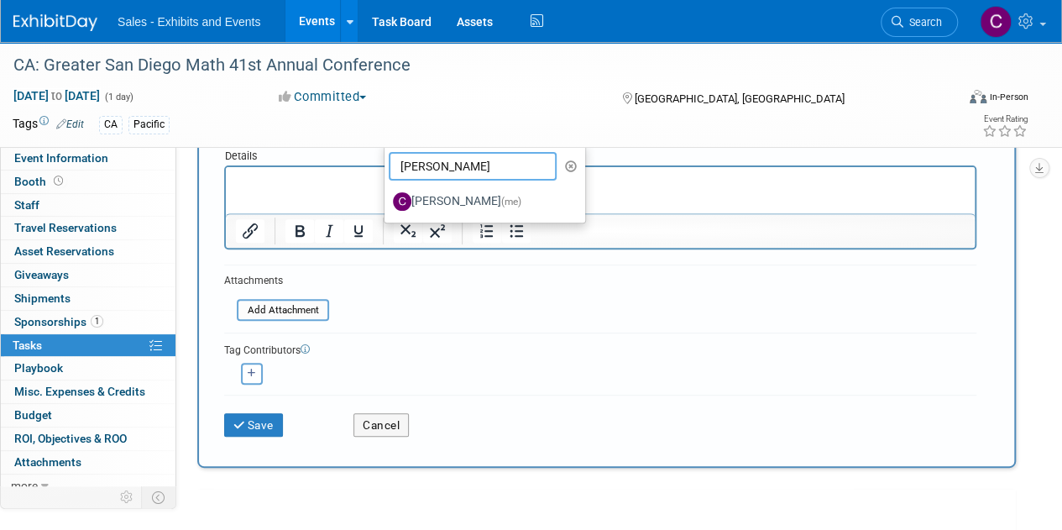
scroll to position [204, 0]
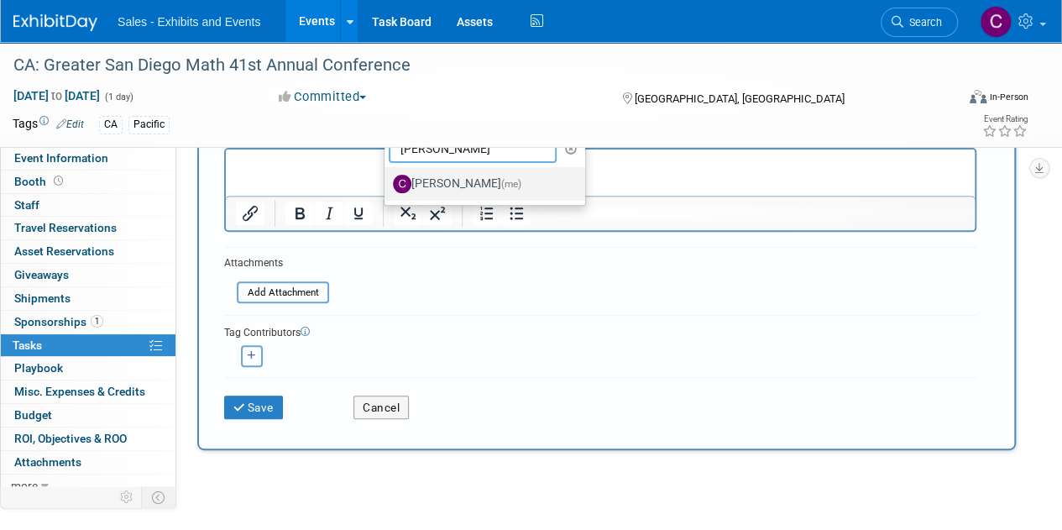
type input "[PERSON_NAME]"
drag, startPoint x: 478, startPoint y: 185, endPoint x: 226, endPoint y: 44, distance: 288.9
click at [478, 185] on label "[PERSON_NAME] (me)" at bounding box center [480, 183] width 175 height 27
click at [387, 185] on input "[PERSON_NAME] (me)" at bounding box center [381, 181] width 11 height 11
select select "a9e3834d-668b-4315-a5d4-069993be606a"
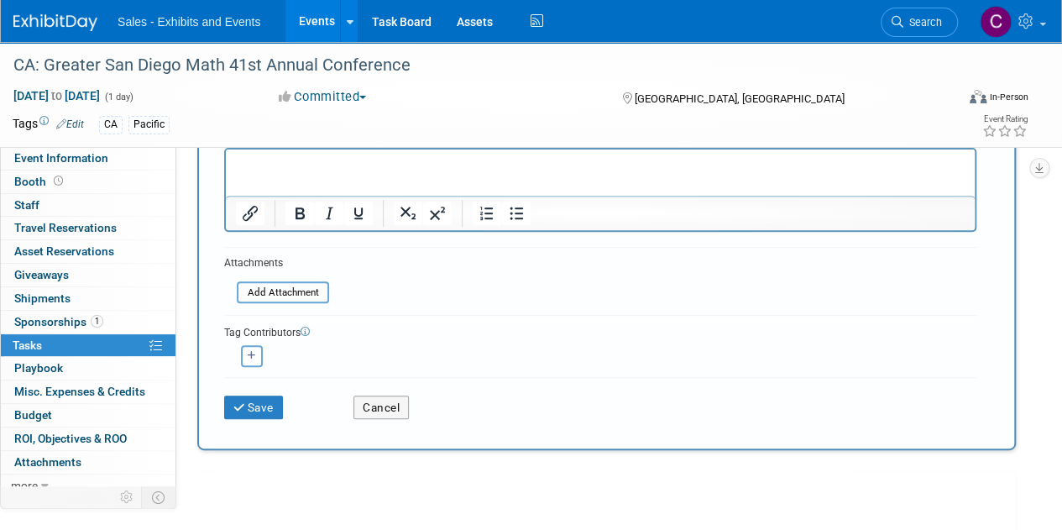
click at [250, 420] on div "Save Cancel" at bounding box center [600, 404] width 752 height 54
click at [253, 412] on button "Save" at bounding box center [253, 406] width 59 height 23
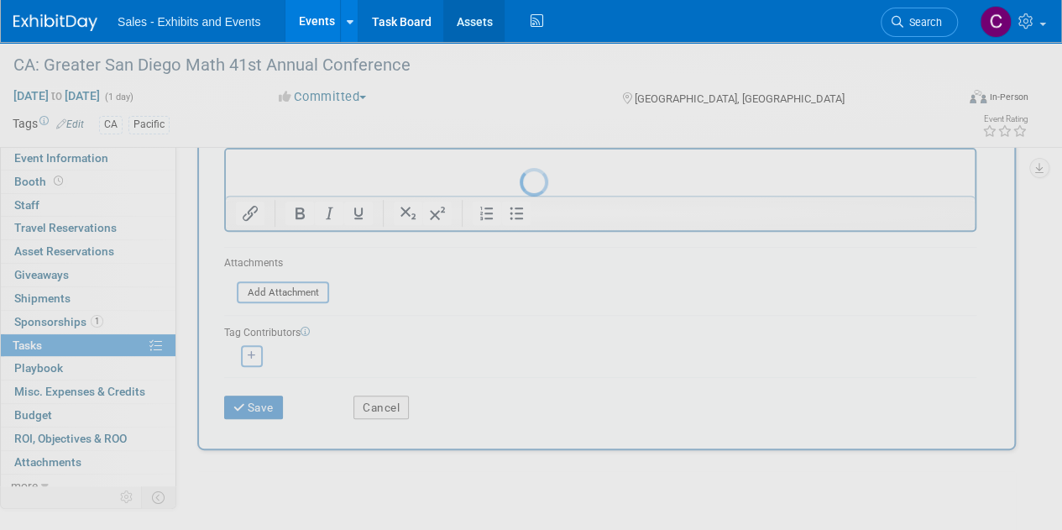
scroll to position [0, 0]
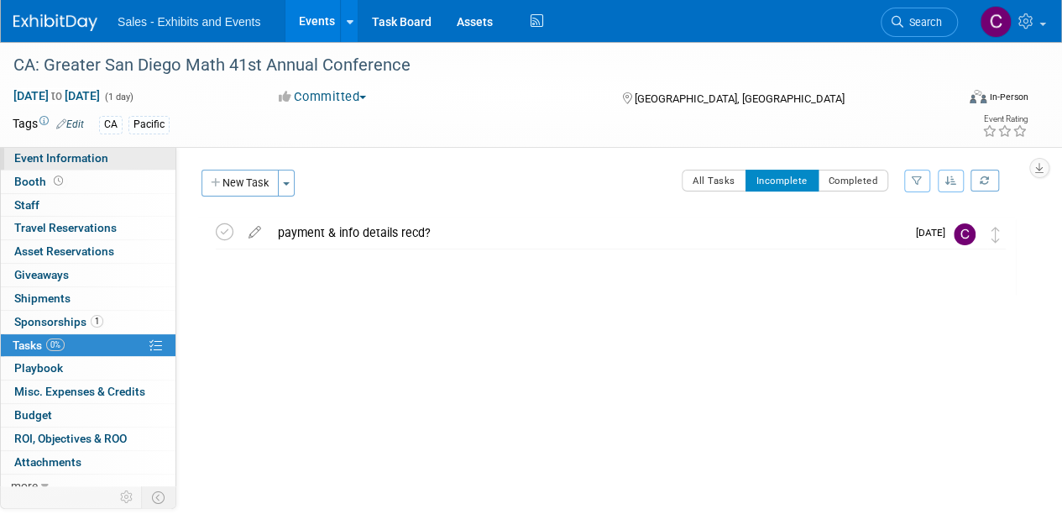
click at [98, 156] on span "Event Information" at bounding box center [61, 157] width 94 height 13
select select "Pacific"
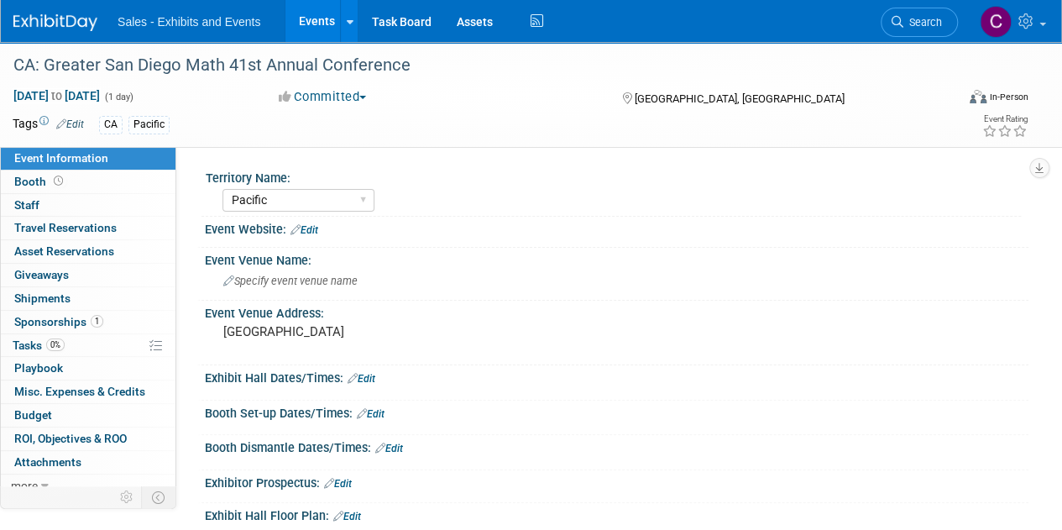
click at [304, 231] on link "Edit" at bounding box center [304, 230] width 28 height 12
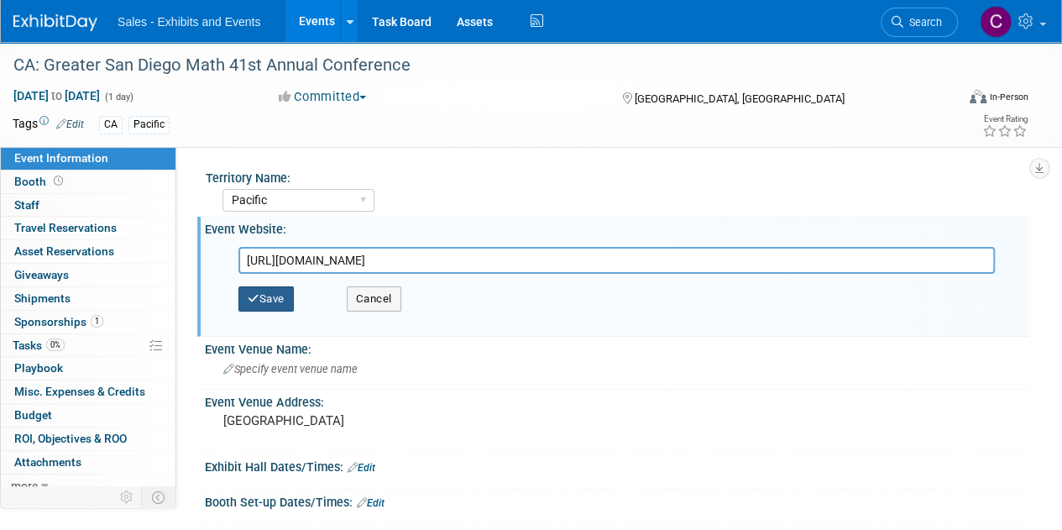
type input "[URL][DOMAIN_NAME]"
click at [277, 302] on button "Save" at bounding box center [265, 298] width 55 height 25
